Goal: Information Seeking & Learning: Check status

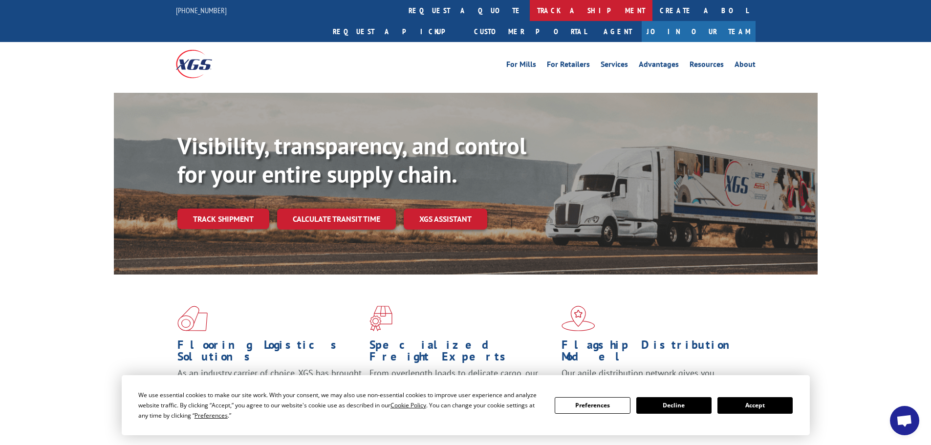
click at [530, 7] on link "track a shipment" at bounding box center [591, 10] width 123 height 21
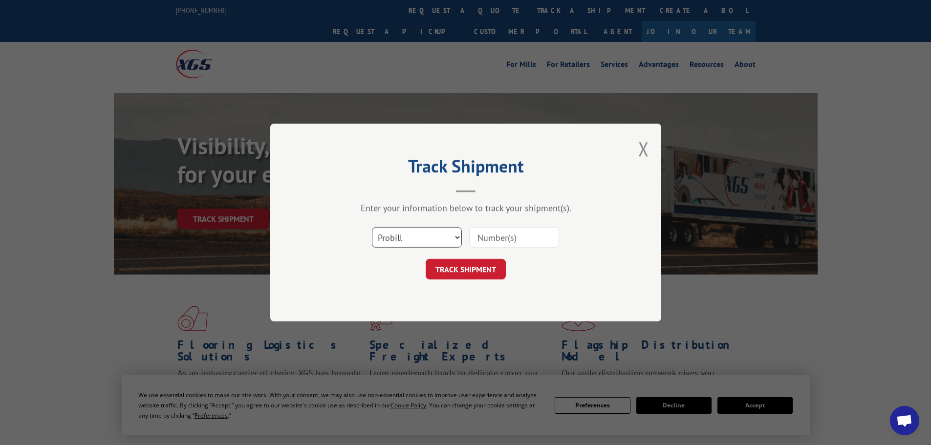
click at [394, 232] on select "Select category... Probill BOL PO" at bounding box center [417, 237] width 90 height 21
select select "bol"
click at [372, 227] on select "Select category... Probill BOL PO" at bounding box center [417, 237] width 90 height 21
click at [482, 239] on input at bounding box center [514, 237] width 90 height 21
paste input "5620387"
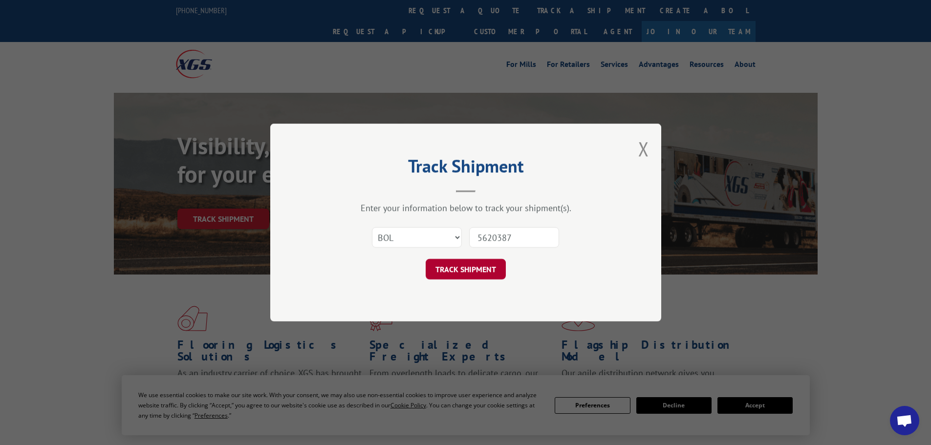
type input "5620387"
click at [464, 269] on button "TRACK SHIPMENT" at bounding box center [466, 269] width 80 height 21
